Goal: Task Accomplishment & Management: Use online tool/utility

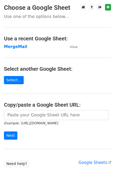
click at [22, 48] on strong "MergeMail" at bounding box center [16, 46] width 24 height 5
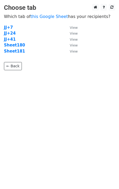
click at [18, 51] on strong "Sheet181" at bounding box center [14, 51] width 21 height 5
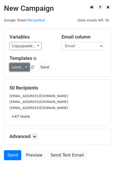
click at [19, 67] on link "Load..." at bounding box center [20, 67] width 20 height 8
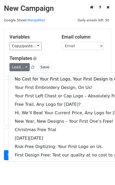
click at [34, 77] on link "No Cost for Your First Logo, Your First Design Is On Us!" at bounding box center [72, 79] width 128 height 8
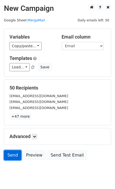
click at [12, 158] on link "Send" at bounding box center [12, 155] width 17 height 10
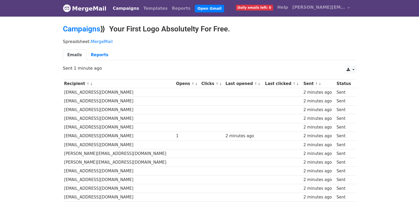
click at [218, 66] on p "Sent 1 minute ago" at bounding box center [209, 69] width 293 height 6
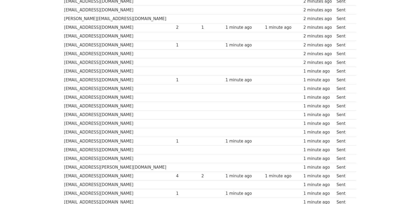
scroll to position [368, 0]
